Goal: Find contact information: Find contact information

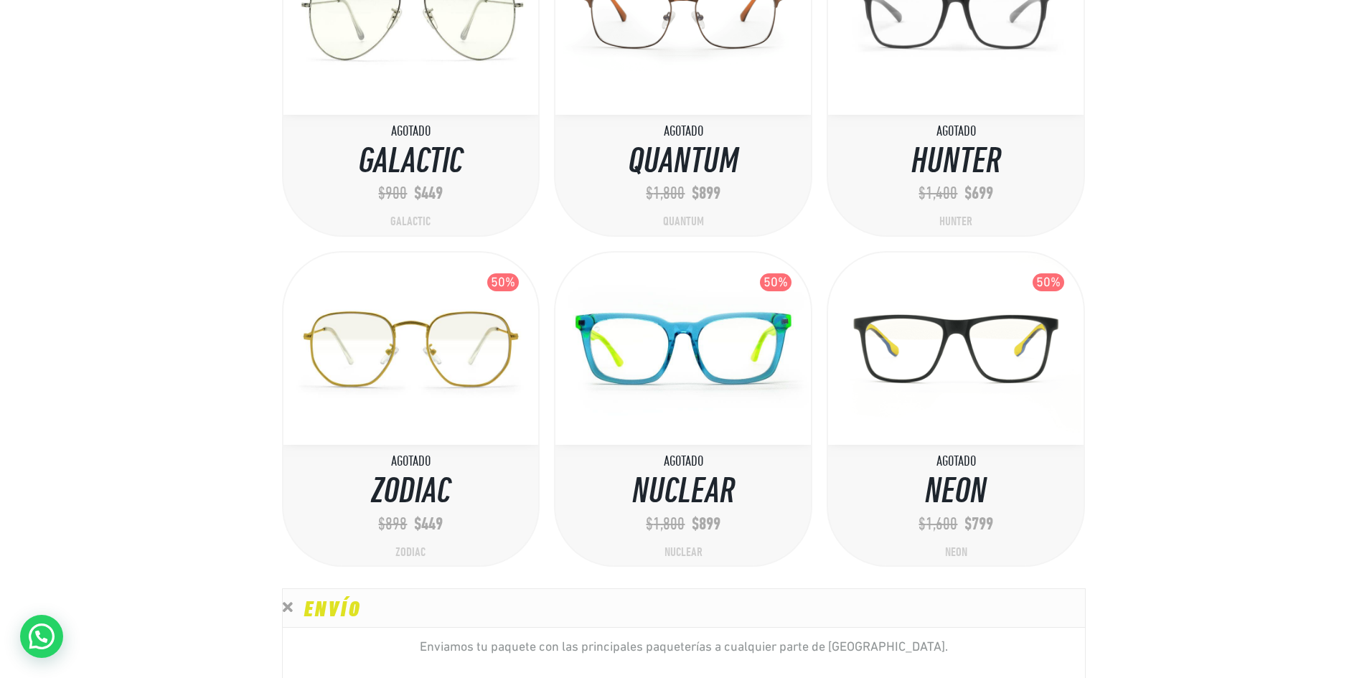
drag, startPoint x: 243, startPoint y: 478, endPoint x: 250, endPoint y: 601, distance: 123.0
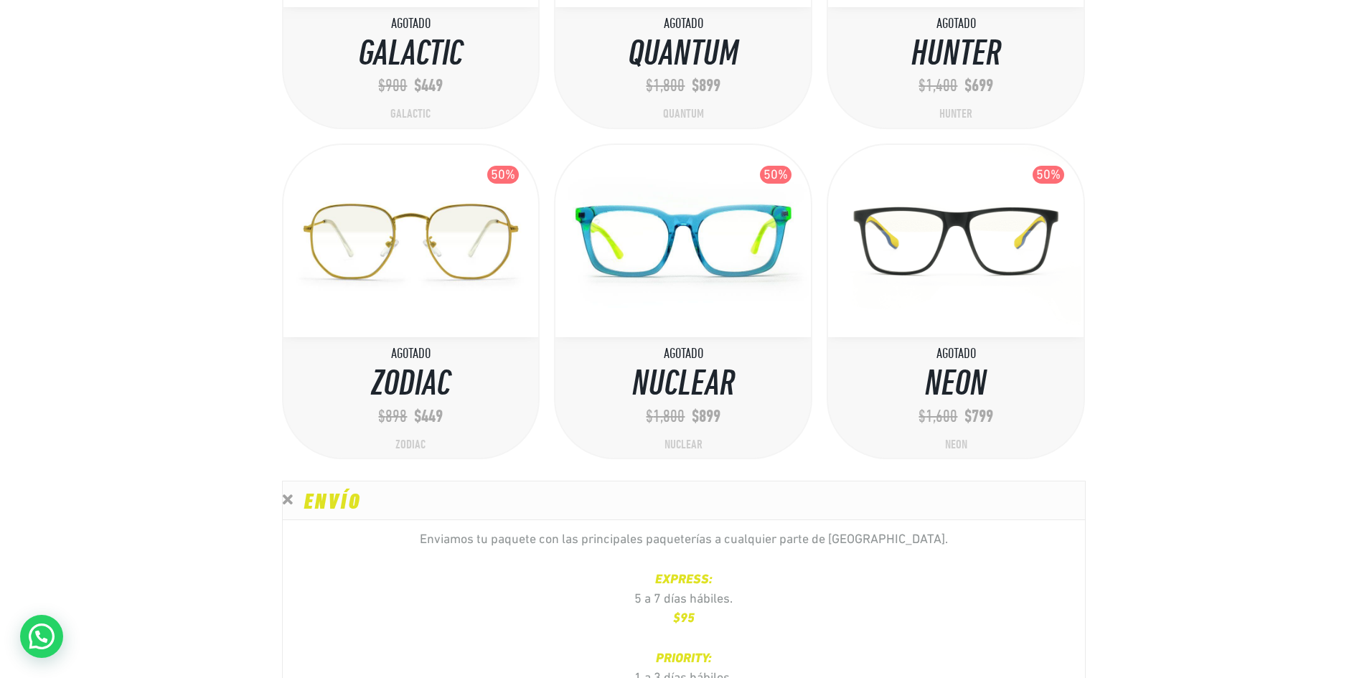
drag, startPoint x: 284, startPoint y: 563, endPoint x: 218, endPoint y: 547, distance: 67.4
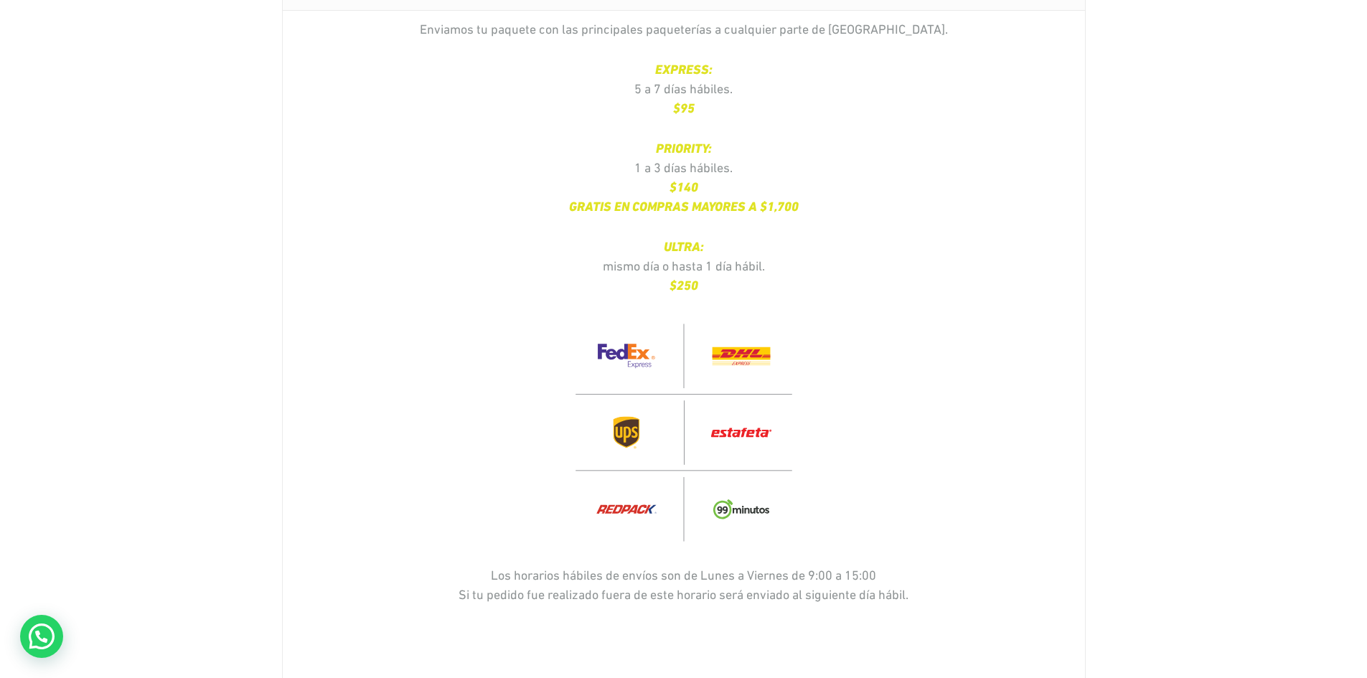
drag, startPoint x: 216, startPoint y: 543, endPoint x: 227, endPoint y: 622, distance: 79.7
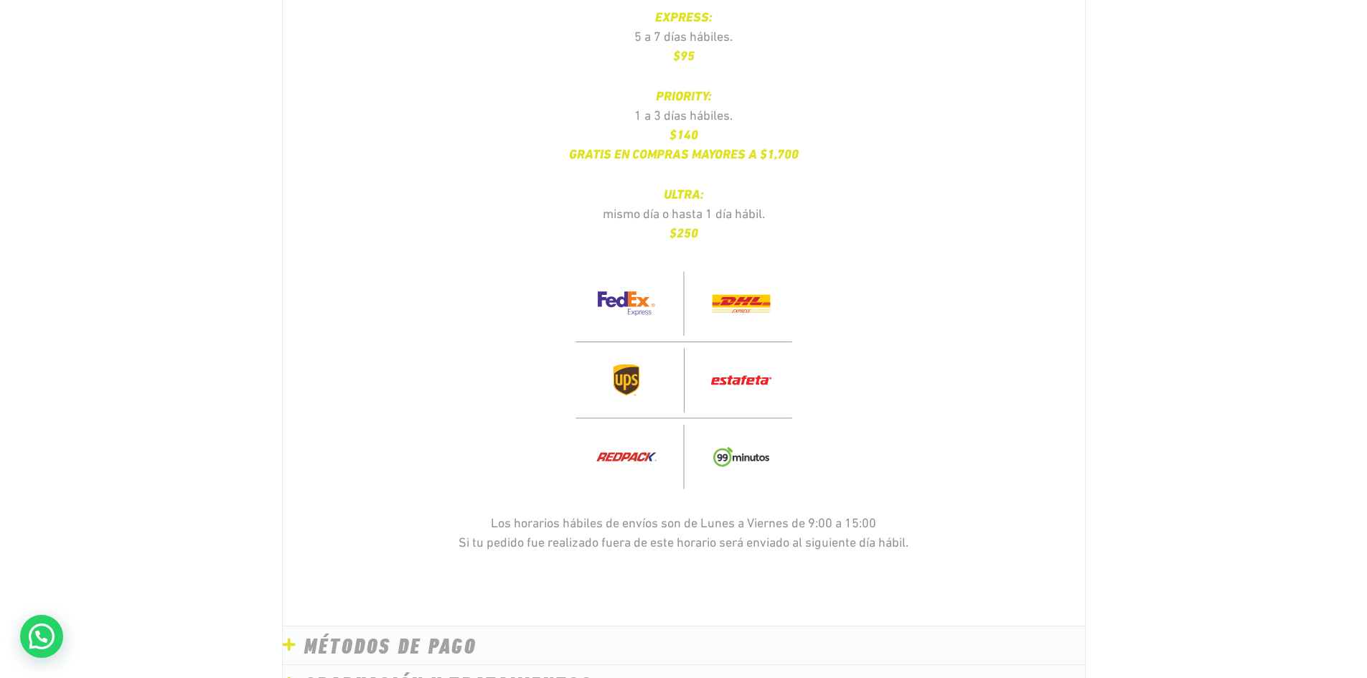
drag, startPoint x: 189, startPoint y: 497, endPoint x: 187, endPoint y: 513, distance: 15.1
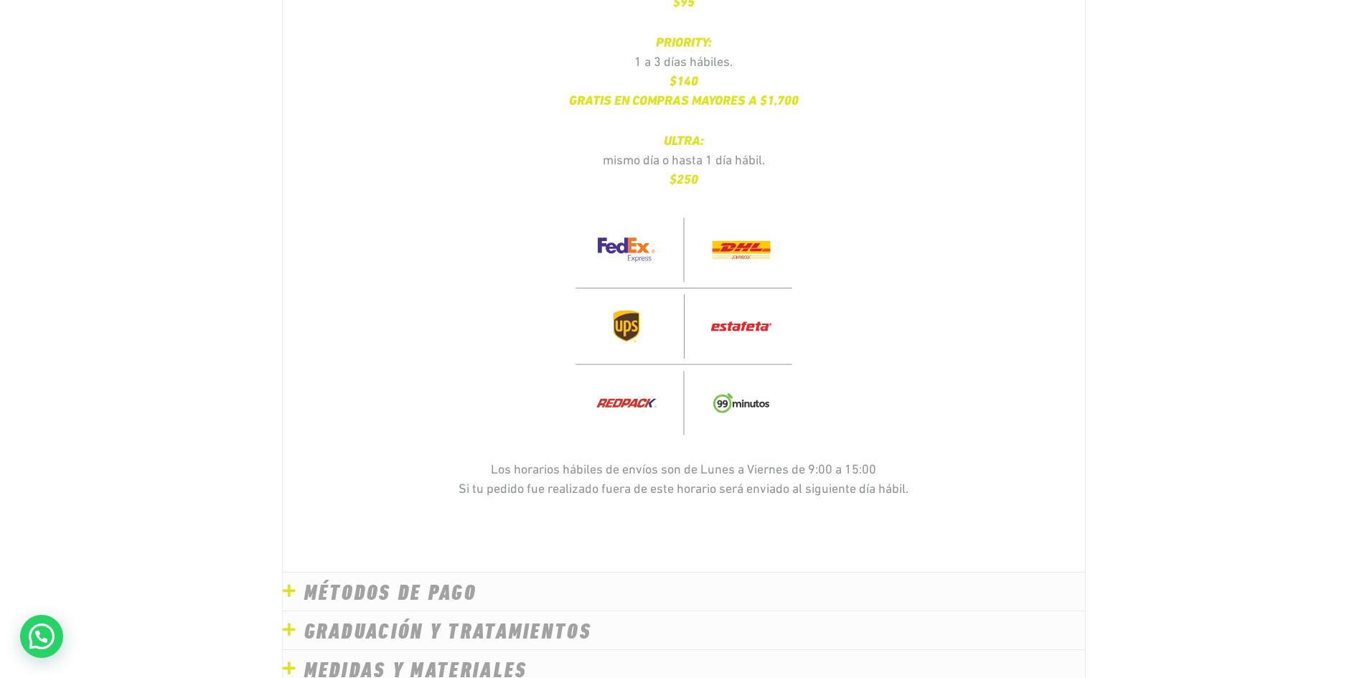
scroll to position [3874, 0]
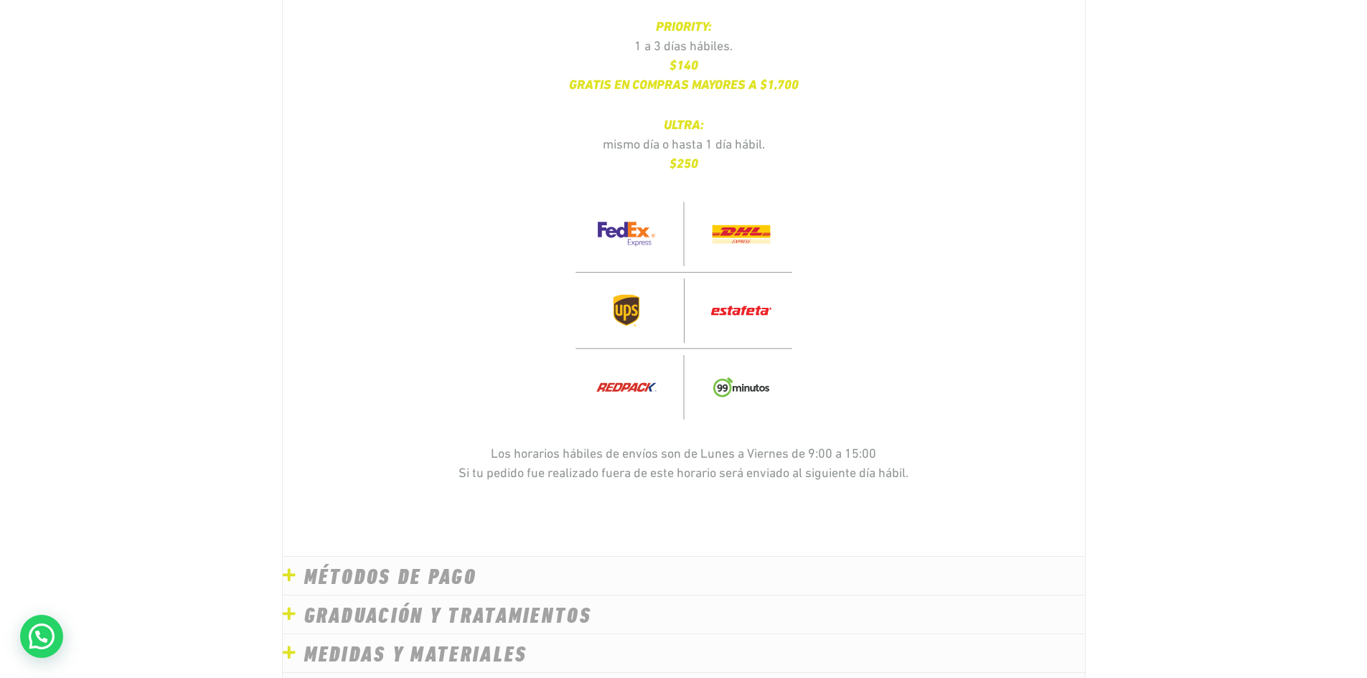
drag, startPoint x: 215, startPoint y: 513, endPoint x: 227, endPoint y: 551, distance: 40.6
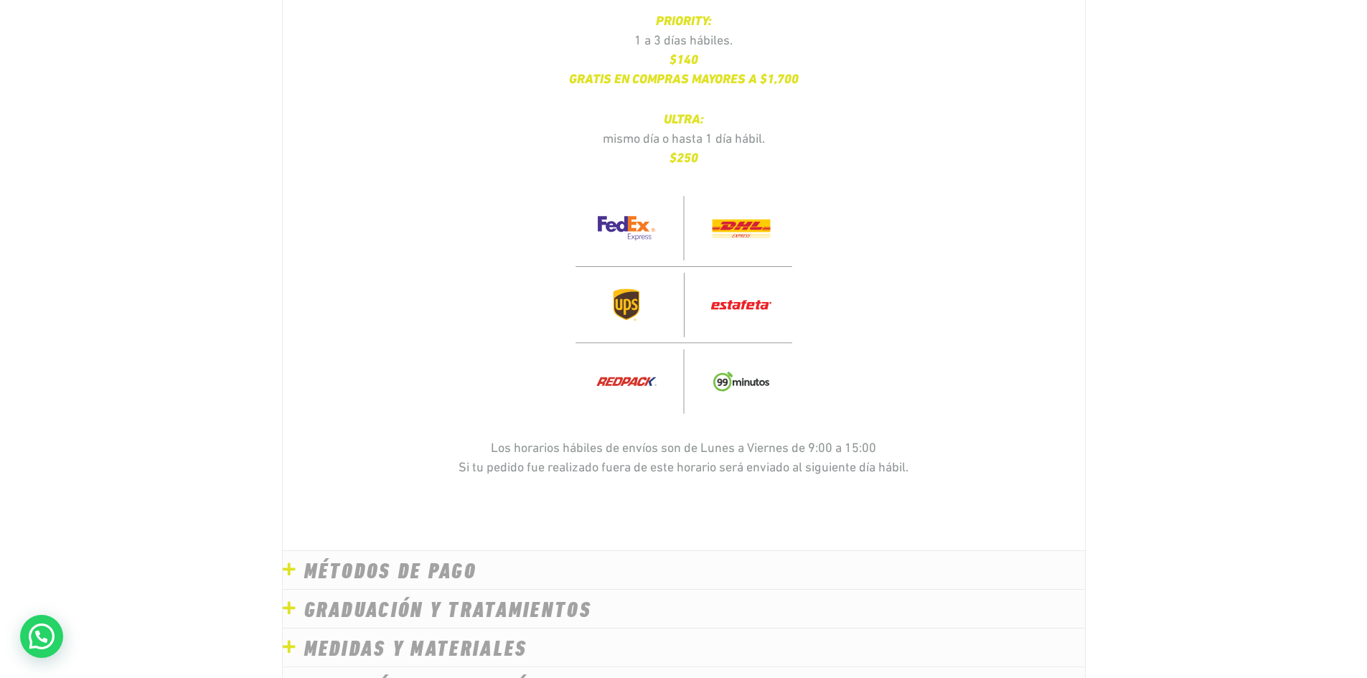
click at [387, 562] on link "MÉTODOS DE PAGO" at bounding box center [390, 573] width 173 height 22
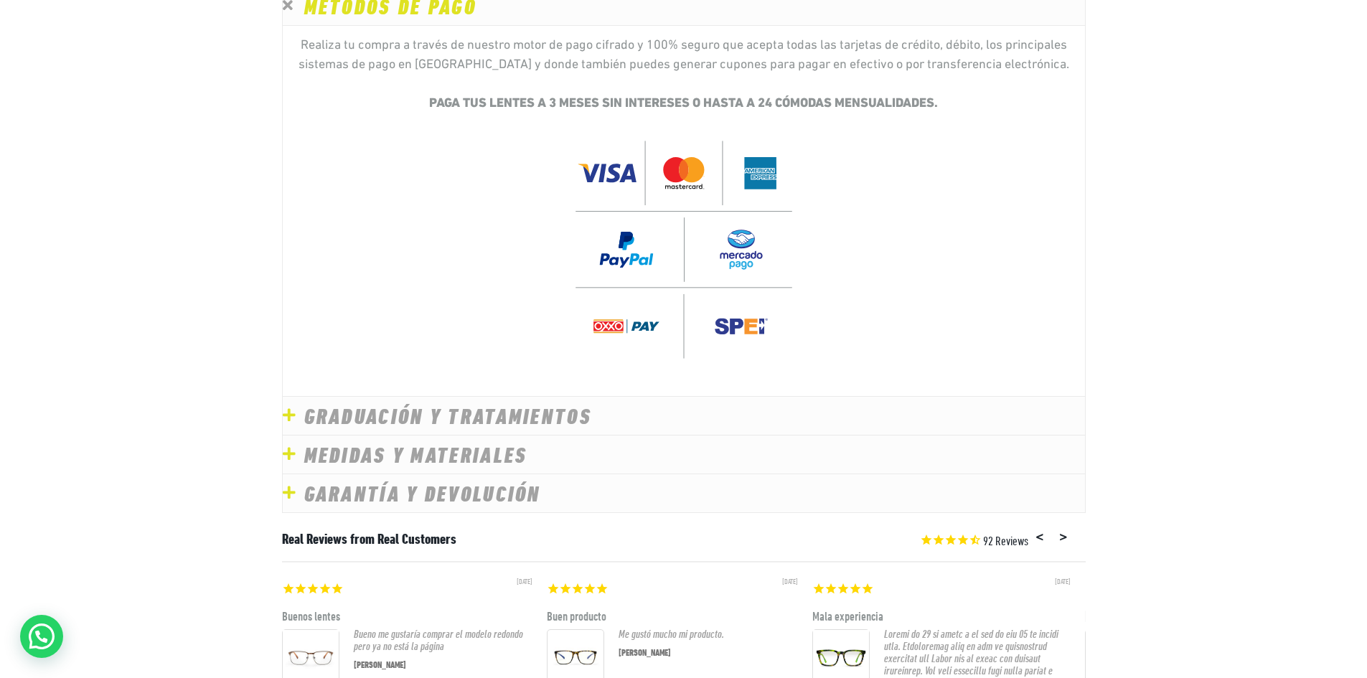
scroll to position [3585, 0]
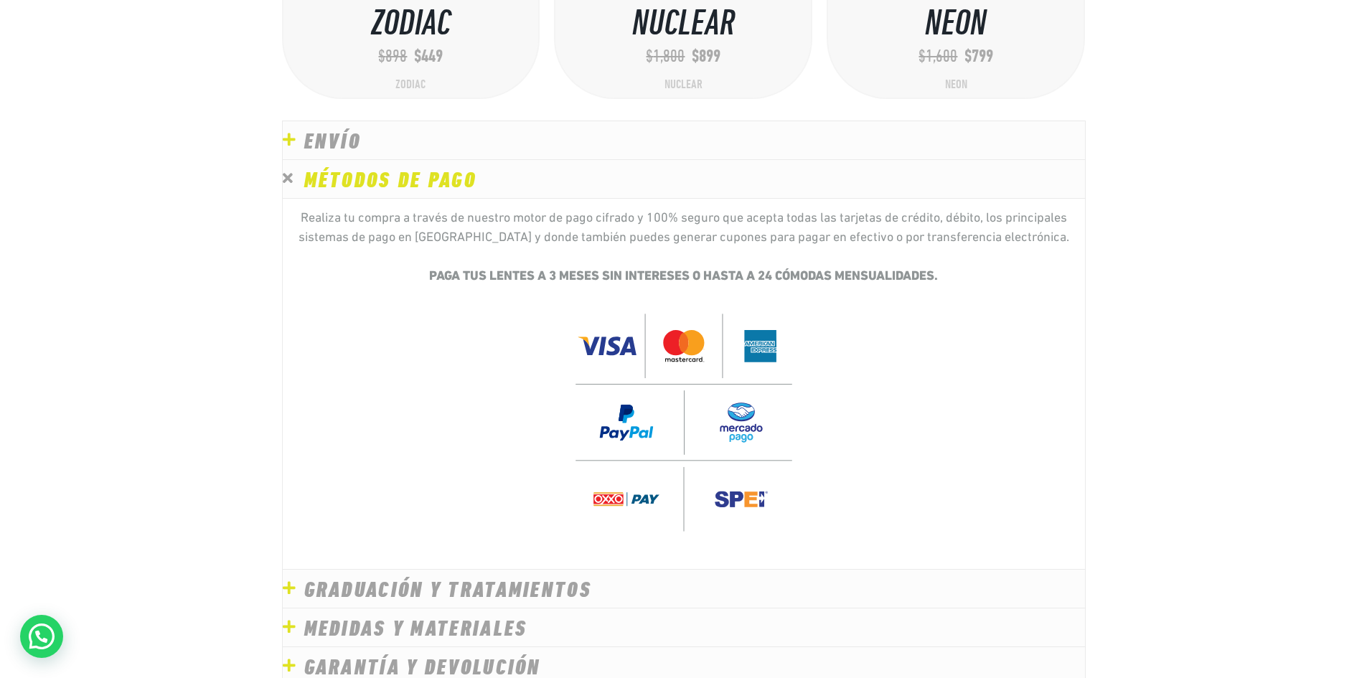
drag, startPoint x: 192, startPoint y: 442, endPoint x: 179, endPoint y: 355, distance: 87.8
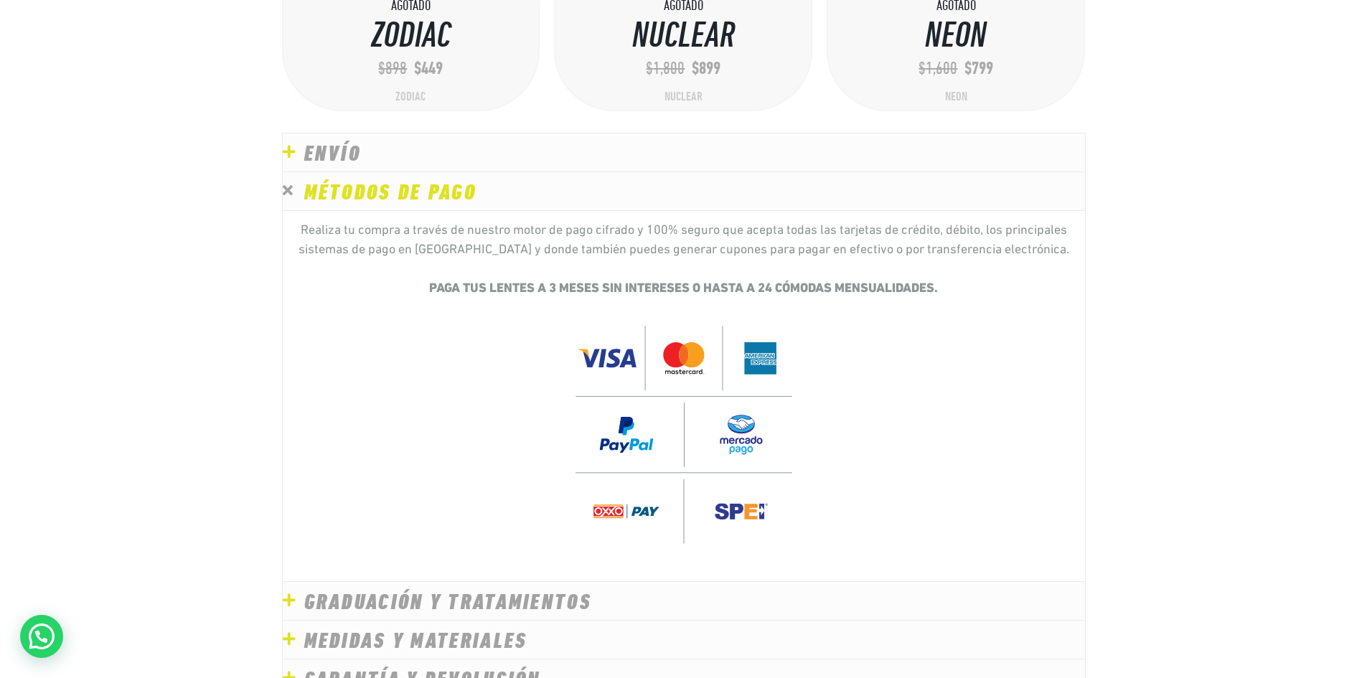
click at [362, 183] on link "MÉTODOS DE PAGO" at bounding box center [390, 194] width 173 height 22
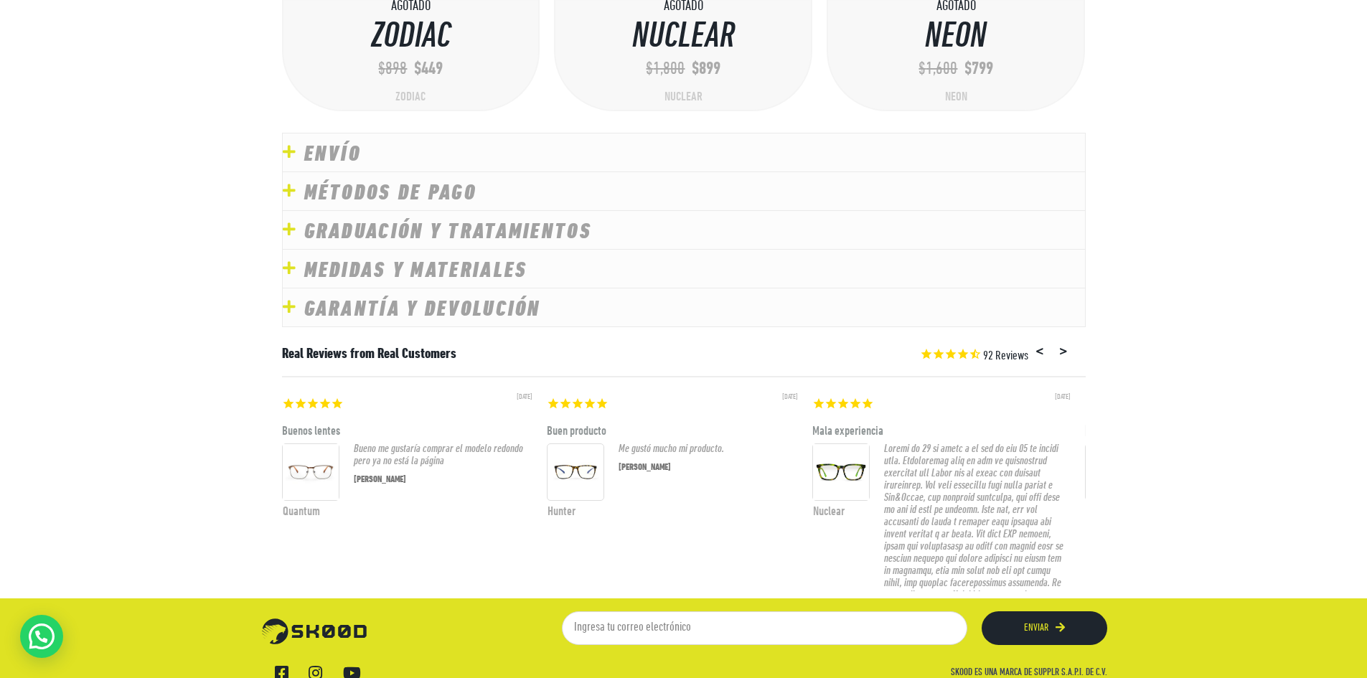
click at [392, 184] on link "MÉTODOS DE PAGO" at bounding box center [390, 194] width 173 height 22
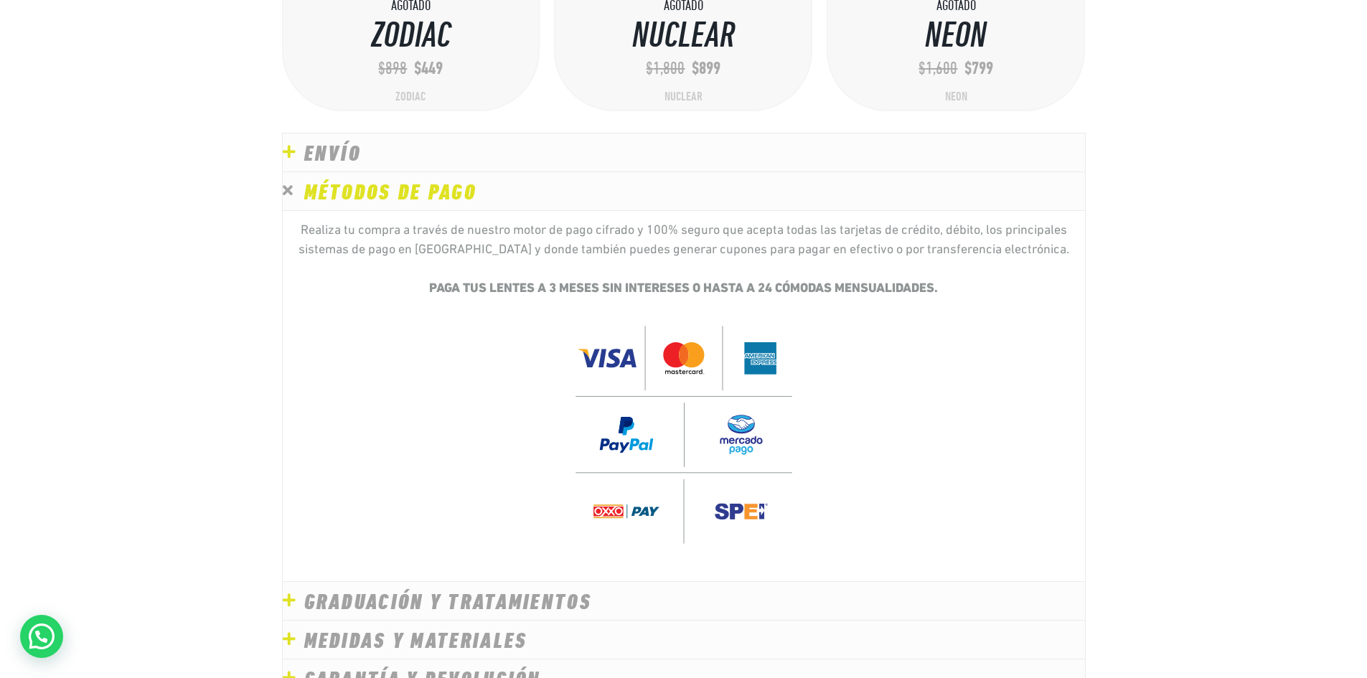
click at [370, 183] on link "MÉTODOS DE PAGO" at bounding box center [390, 194] width 173 height 22
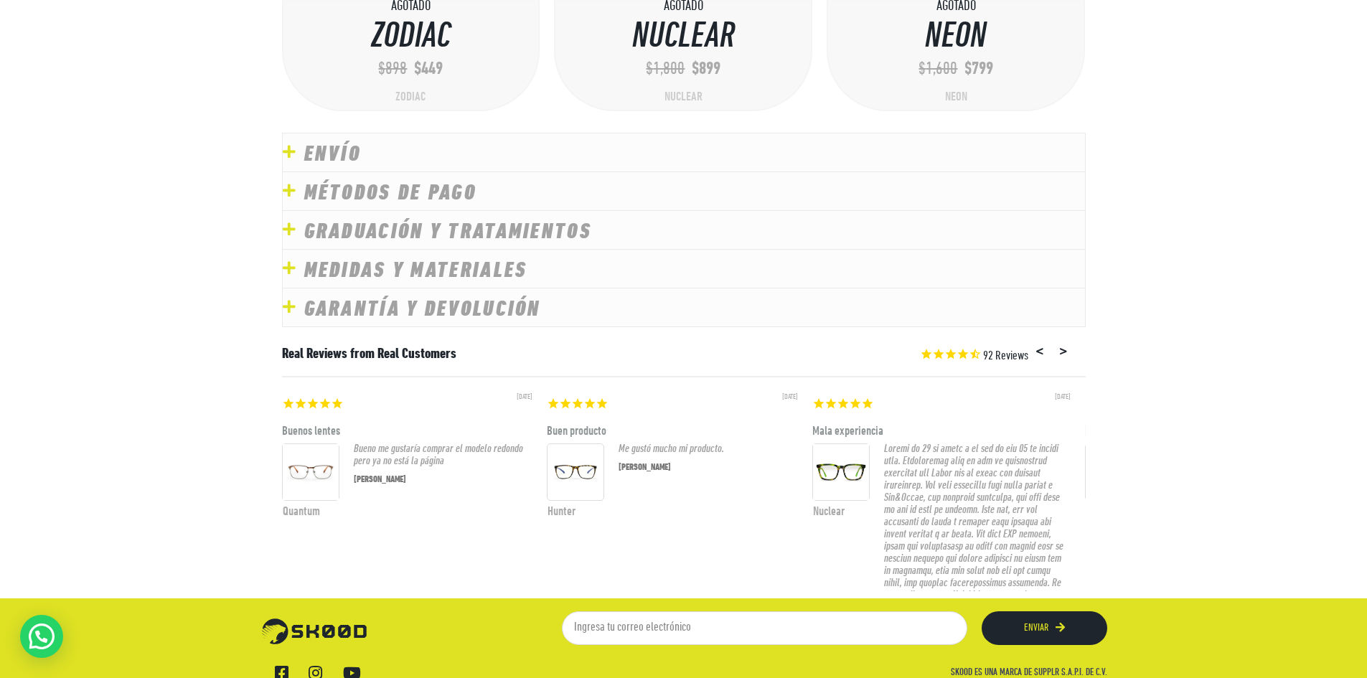
click at [337, 144] on link "ENVÍO" at bounding box center [332, 155] width 57 height 22
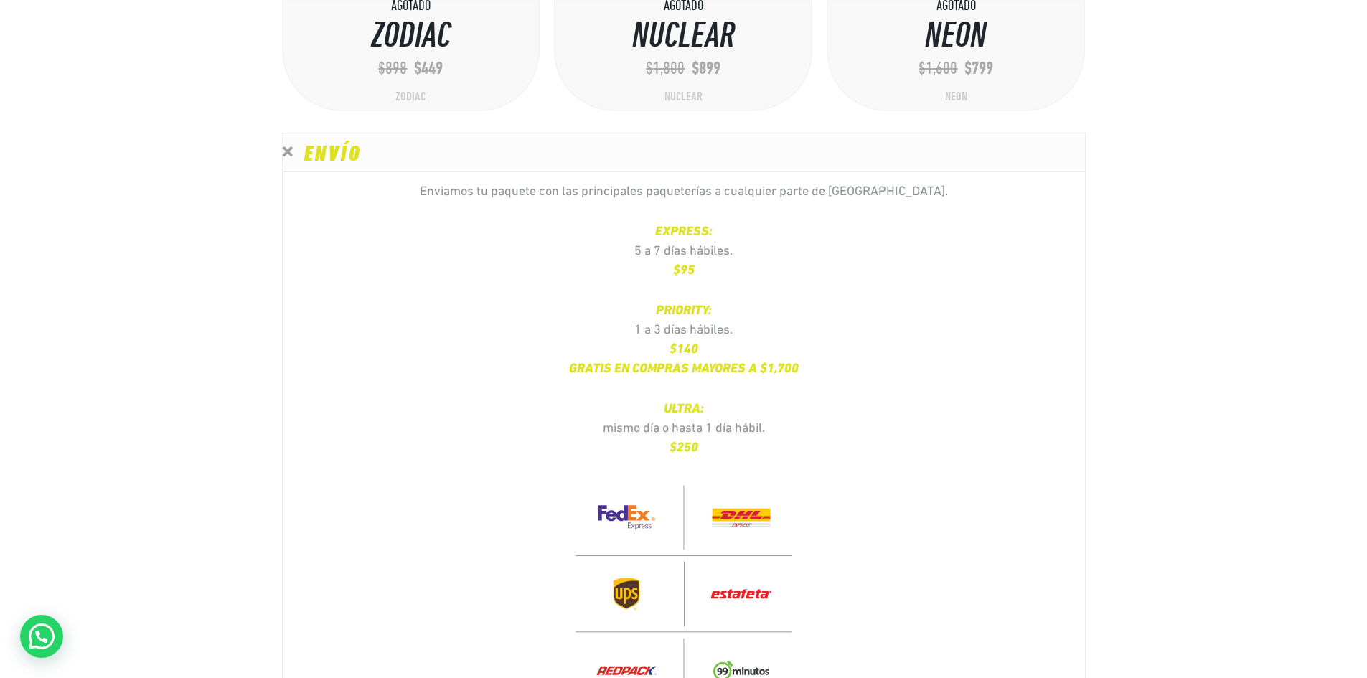
click at [373, 140] on h3 "ENVÍO" at bounding box center [684, 153] width 803 height 38
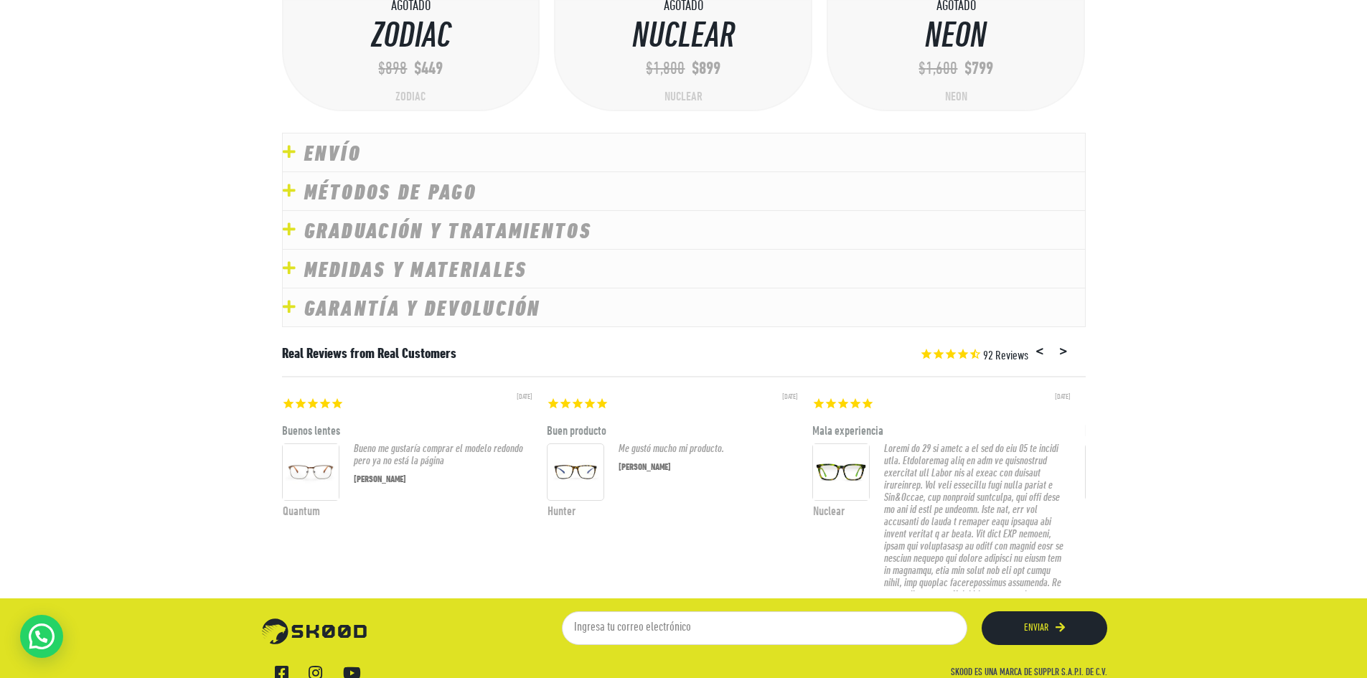
click at [384, 134] on h3 "ENVÍO" at bounding box center [684, 153] width 803 height 38
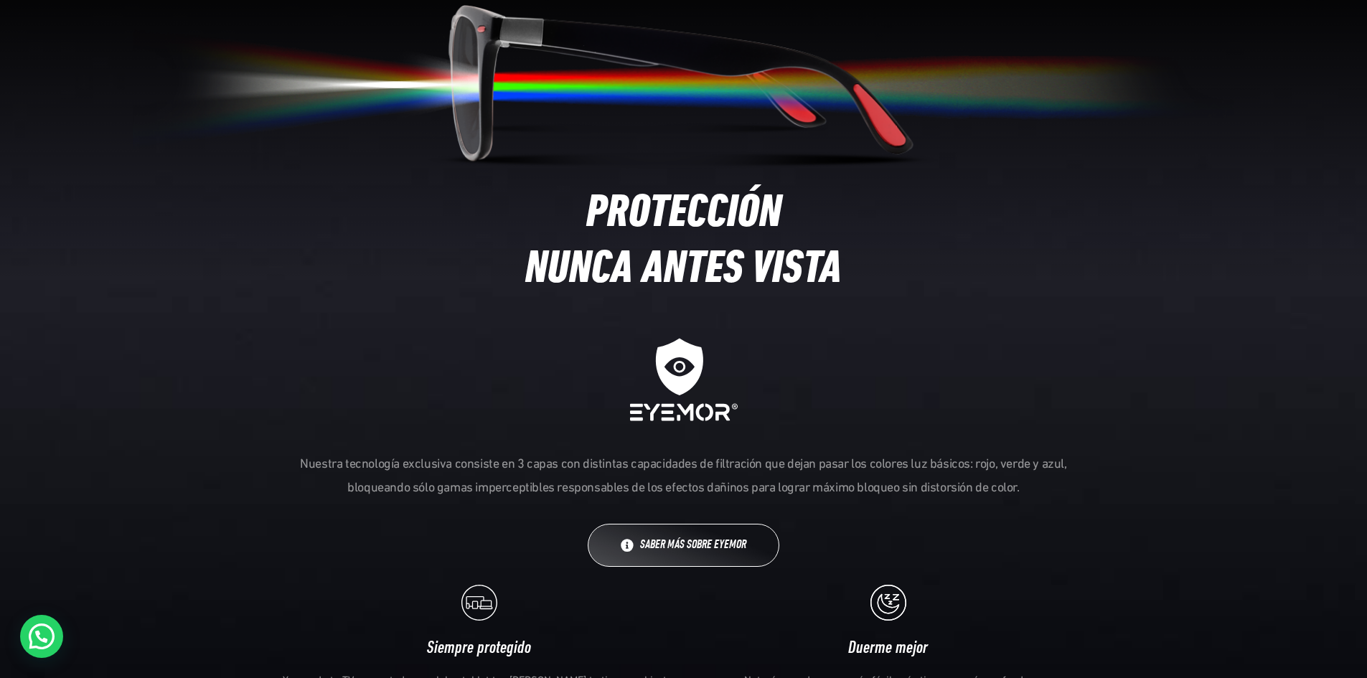
scroll to position [0, 0]
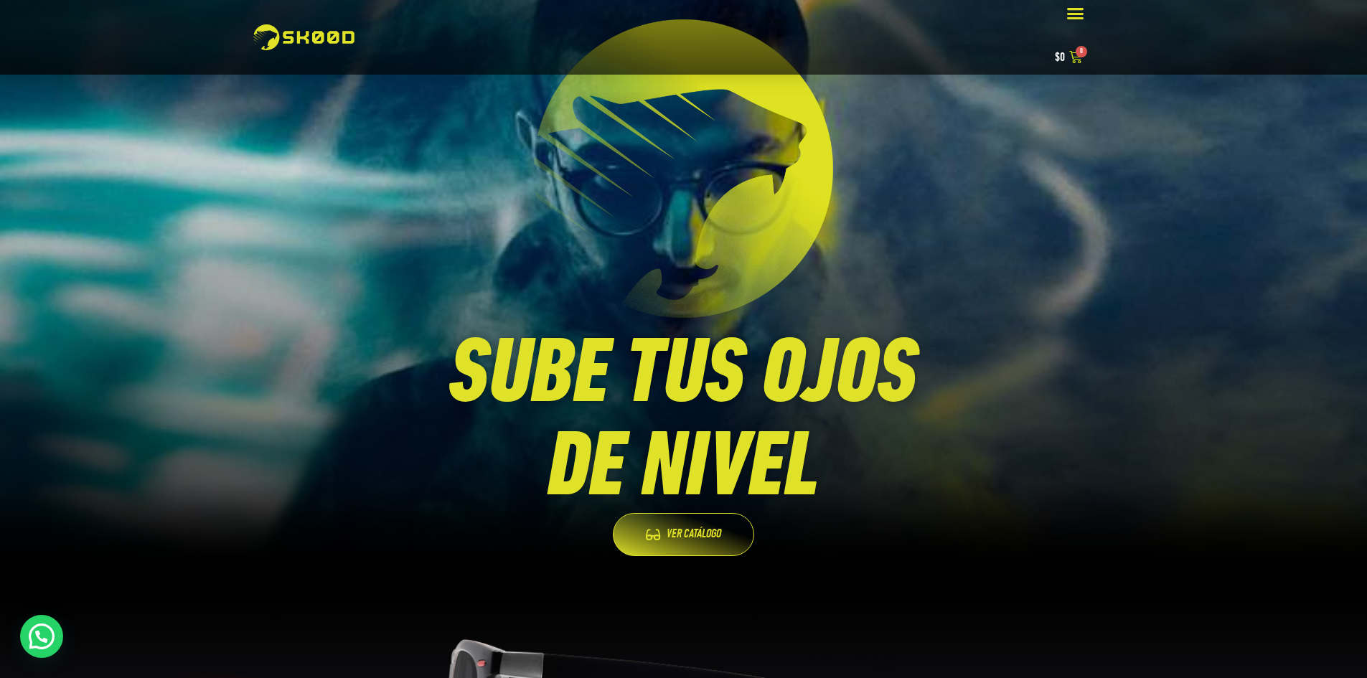
drag, startPoint x: 290, startPoint y: 448, endPoint x: 296, endPoint y: 228, distance: 220.5
click at [793, 183] on img at bounding box center [683, 168] width 319 height 319
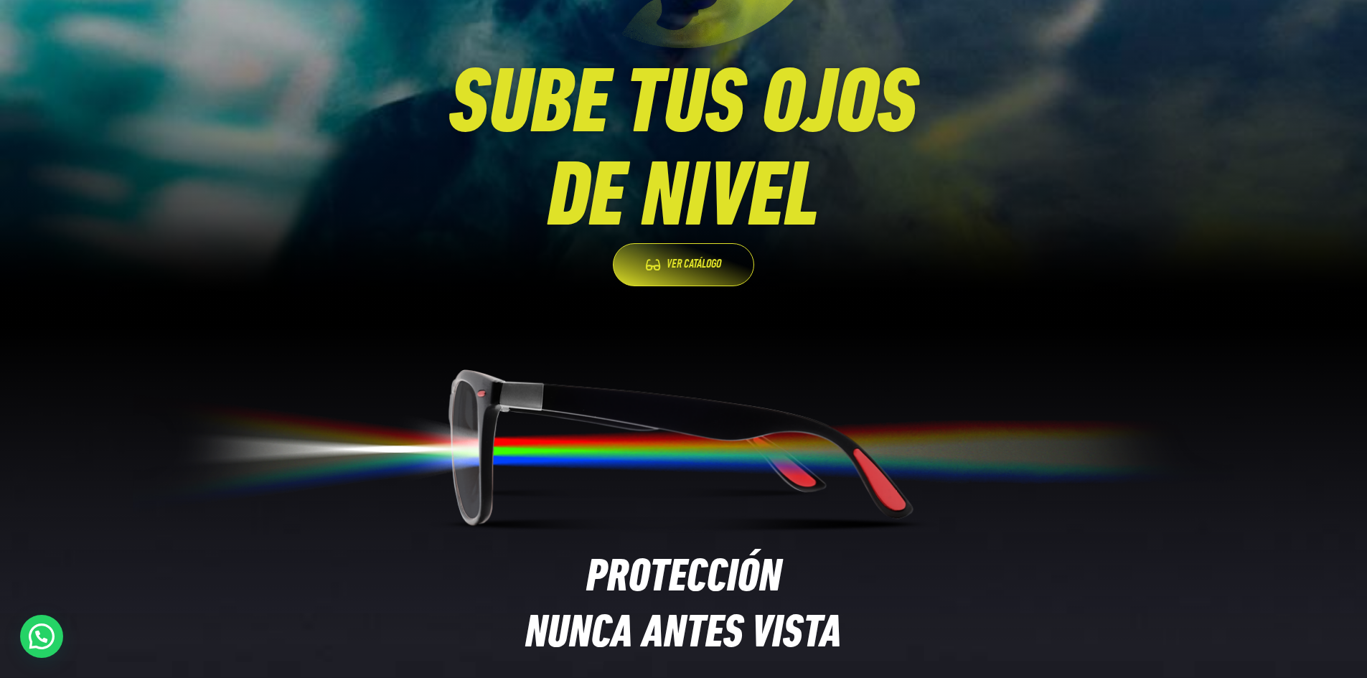
drag, startPoint x: 806, startPoint y: 197, endPoint x: 780, endPoint y: 294, distance: 101.0
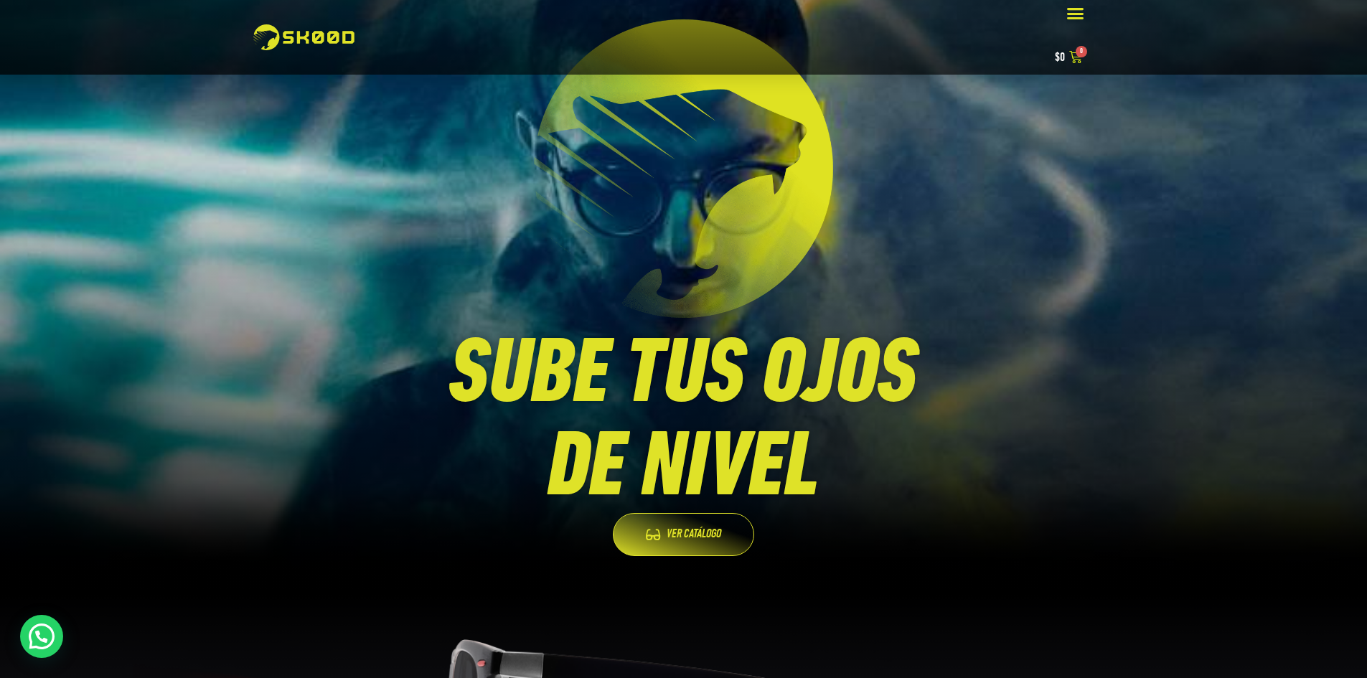
drag, startPoint x: 936, startPoint y: 411, endPoint x: 977, endPoint y: 220, distance: 195.3
click at [1087, 9] on div "Menú" at bounding box center [1075, 13] width 27 height 27
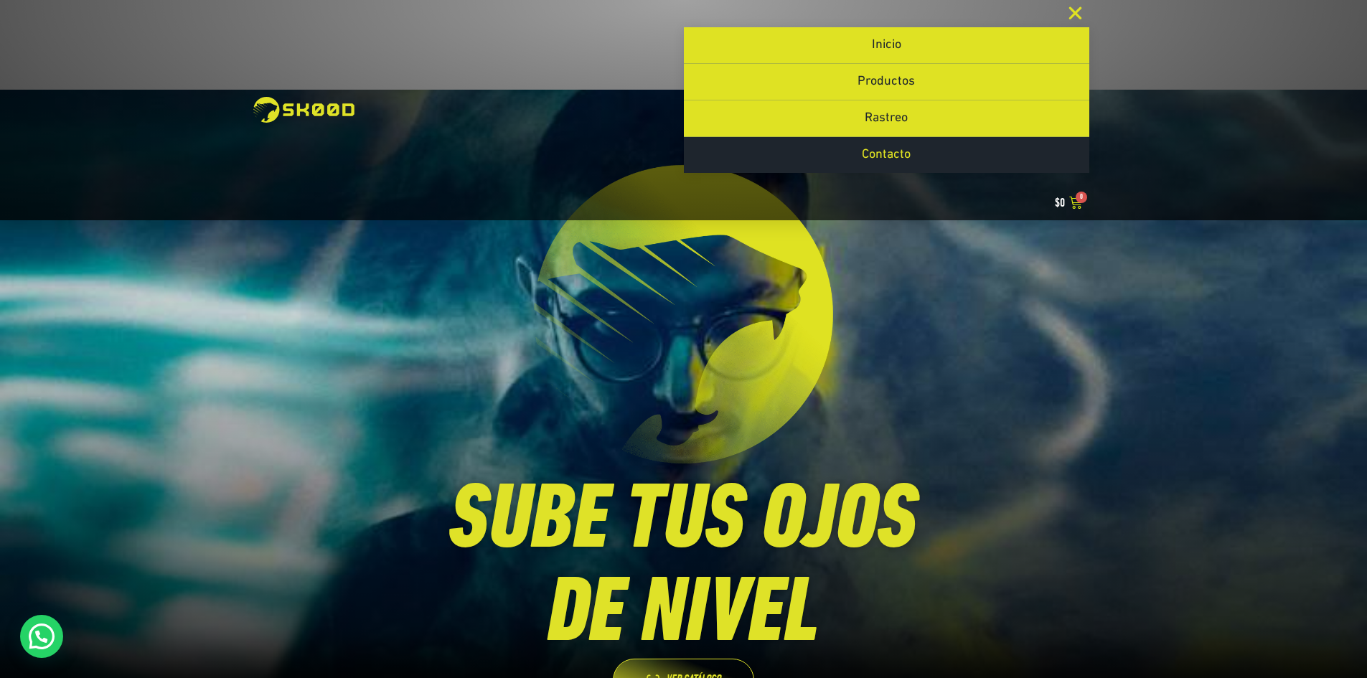
click at [937, 157] on link "Contacto" at bounding box center [887, 155] width 406 height 36
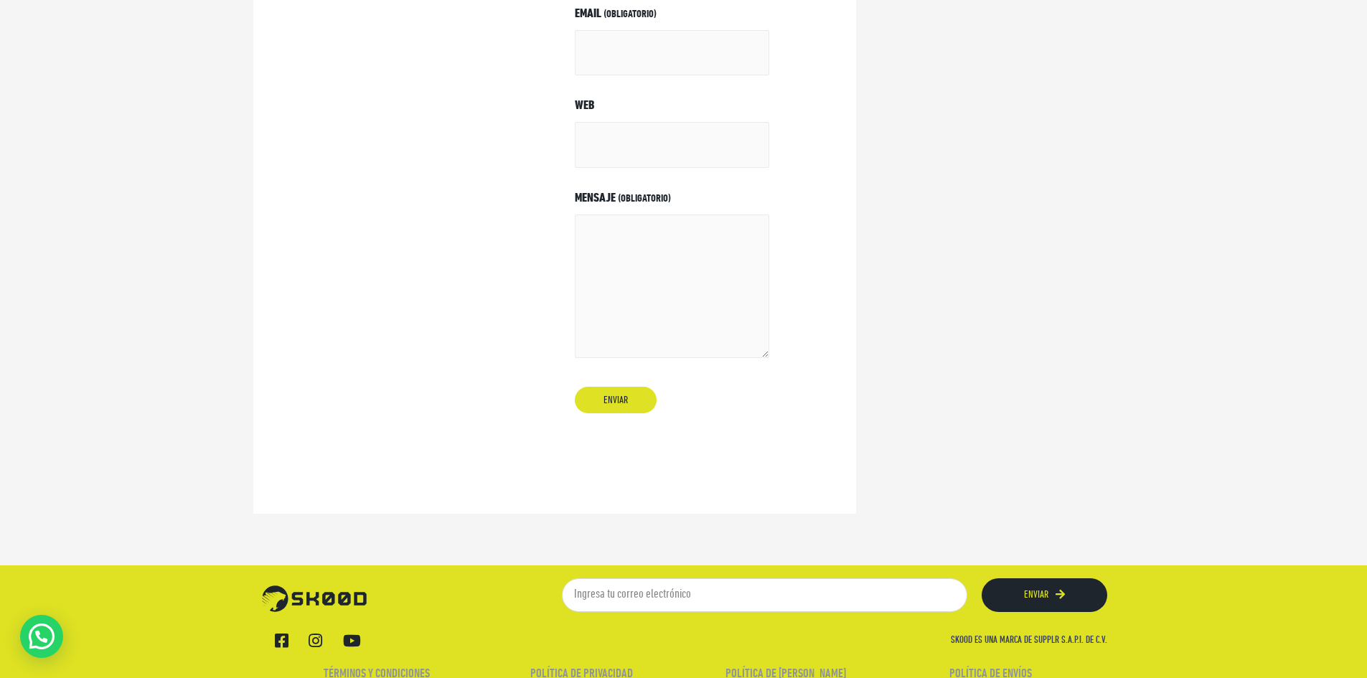
scroll to position [451, 0]
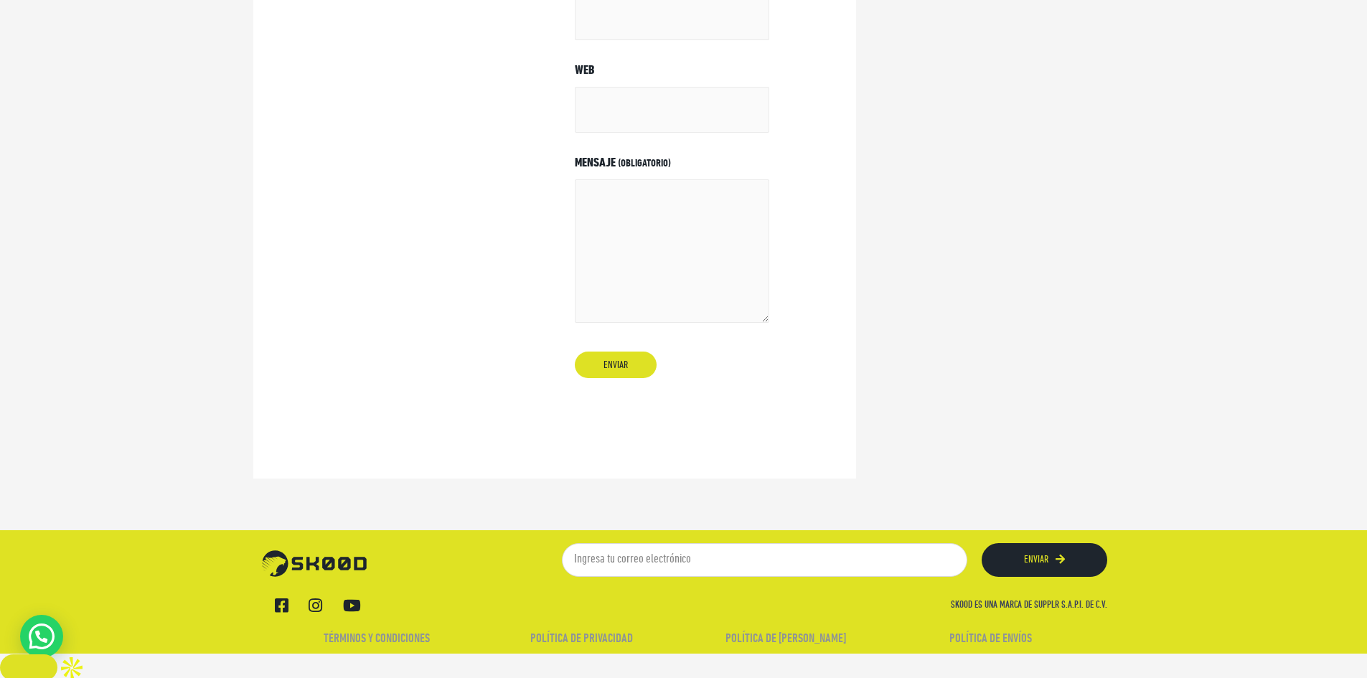
drag, startPoint x: 348, startPoint y: 421, endPoint x: 321, endPoint y: 497, distance: 80.8
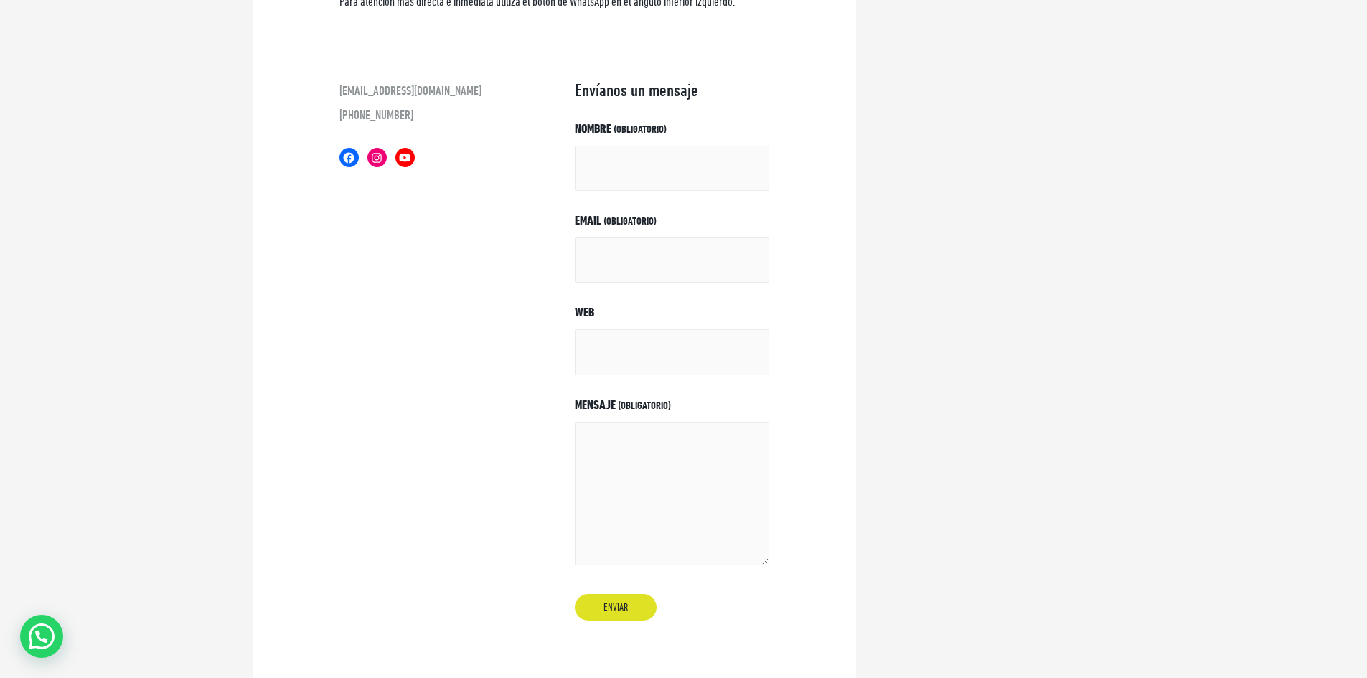
scroll to position [0, 0]
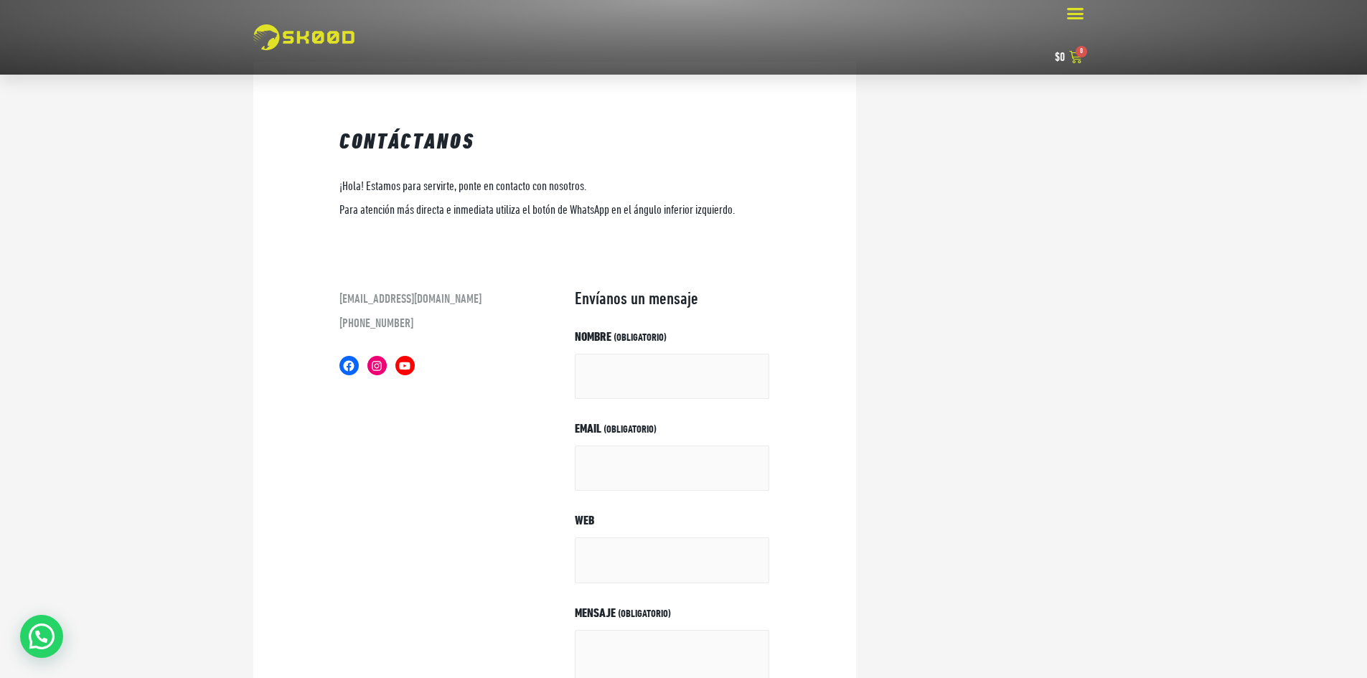
drag, startPoint x: 408, startPoint y: 530, endPoint x: 408, endPoint y: 337, distance: 192.4
click at [380, 408] on div "hola@skood.co +52 5545578741 Facebook Instagram YouTube" at bounding box center [441, 569] width 202 height 561
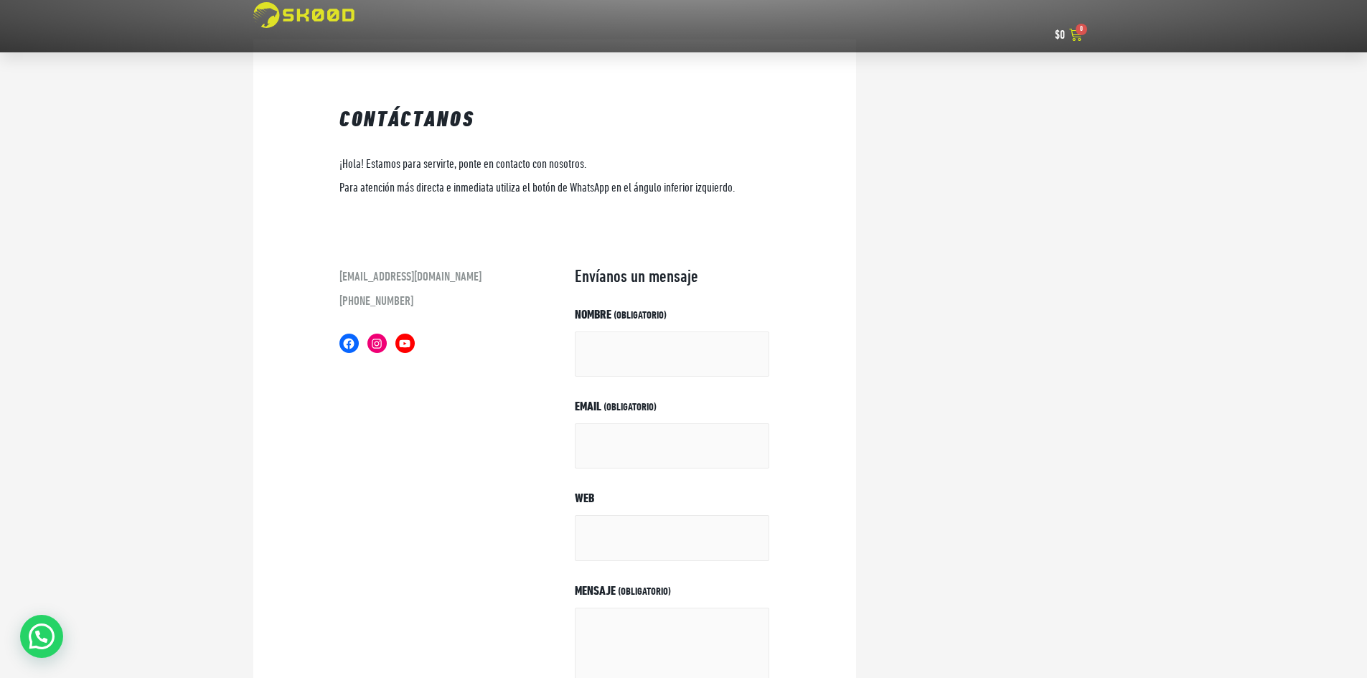
drag, startPoint x: 481, startPoint y: 441, endPoint x: 471, endPoint y: 483, distance: 42.8
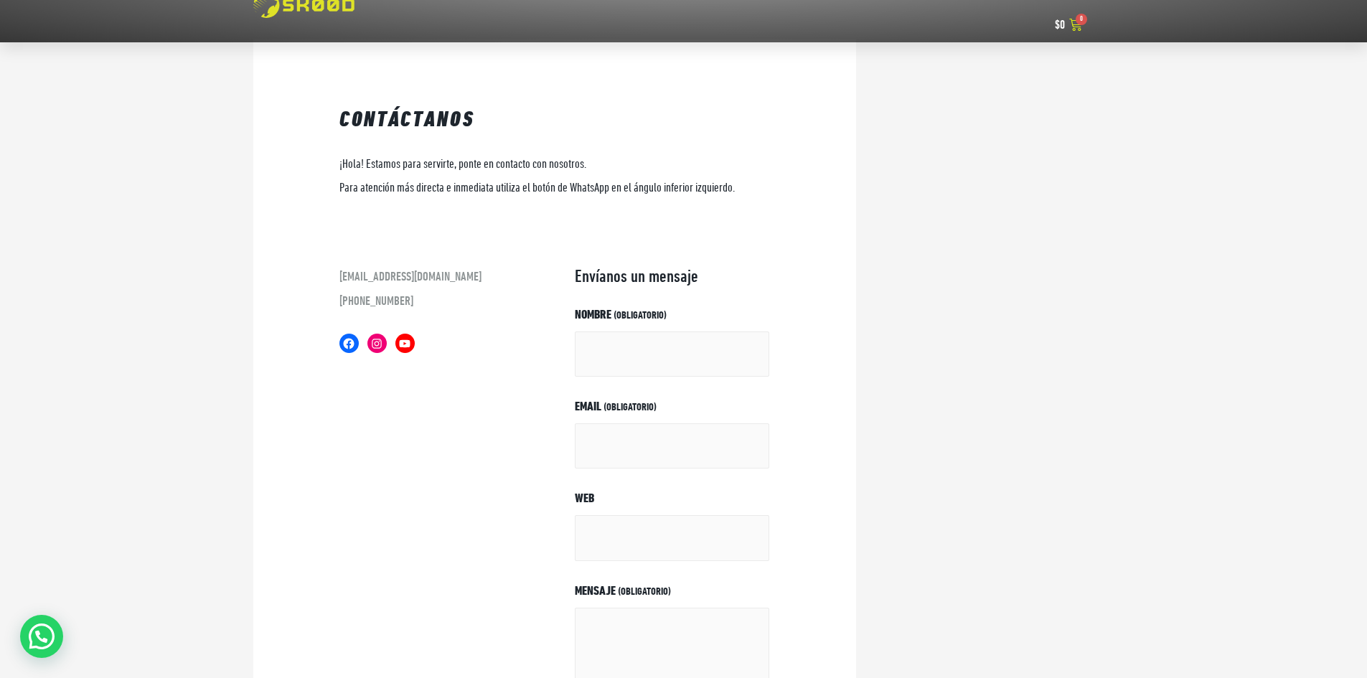
scroll to position [29, 0]
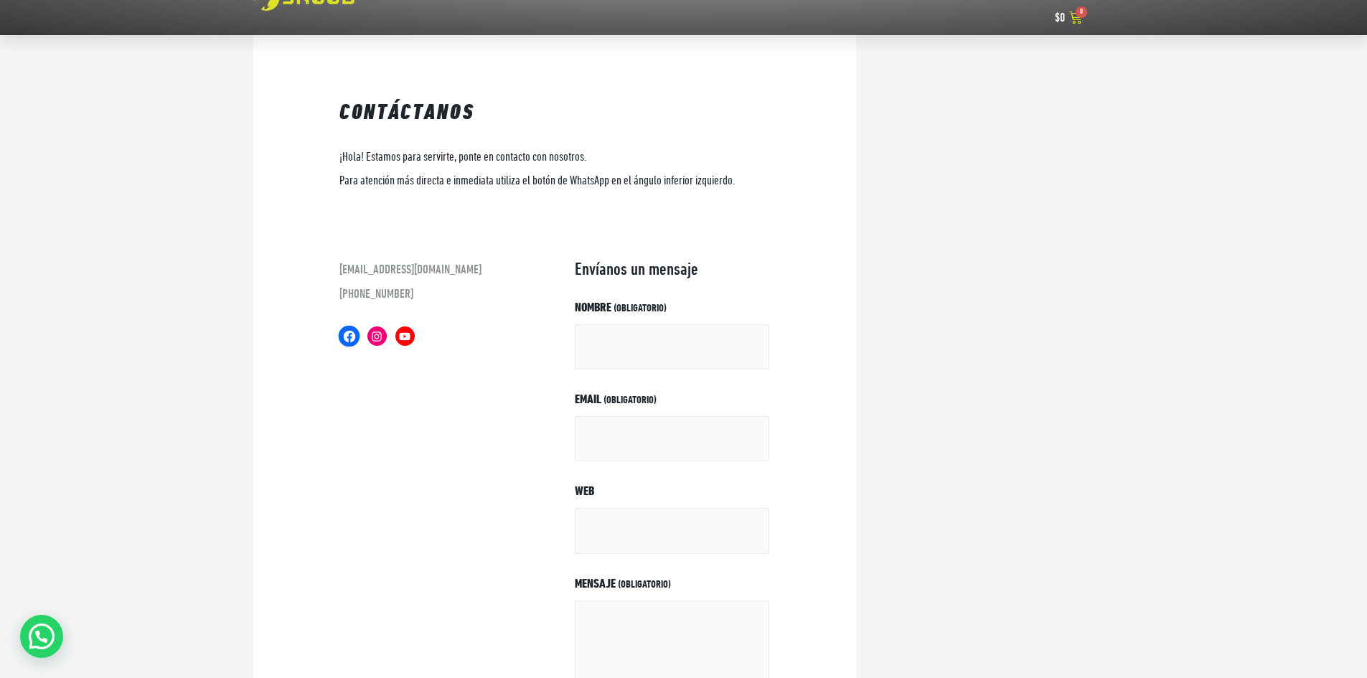
click at [350, 333] on icon at bounding box center [349, 336] width 14 height 14
